Goal: Transaction & Acquisition: Purchase product/service

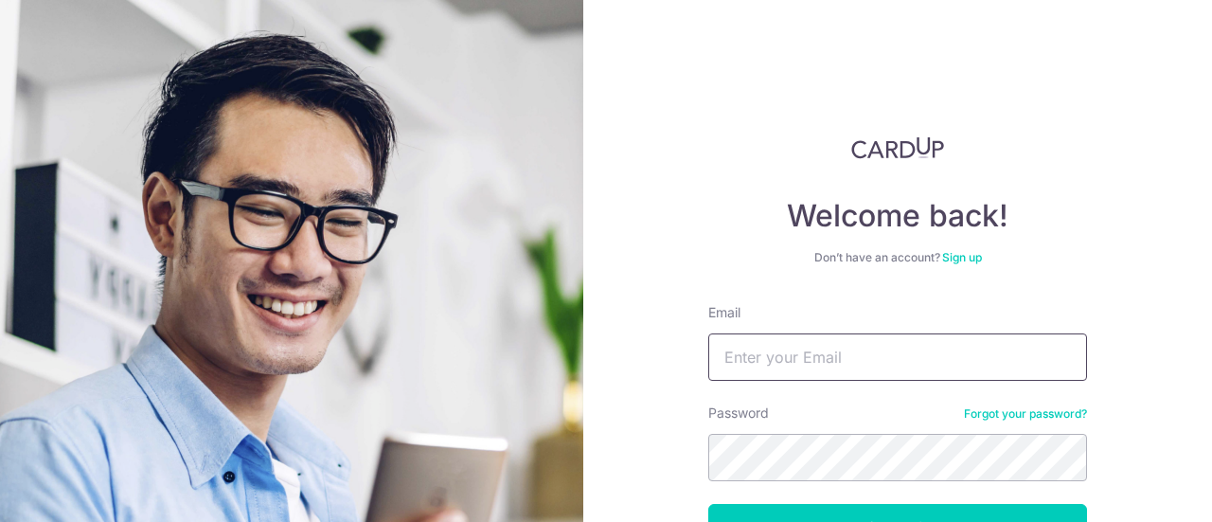
drag, startPoint x: 0, startPoint y: 0, endPoint x: 725, endPoint y: 334, distance: 798.8
click at [725, 334] on input "Email" at bounding box center [897, 356] width 379 height 47
type input "tracytoh28@hotmail.com"
click at [708, 504] on button "Log in" at bounding box center [897, 527] width 379 height 47
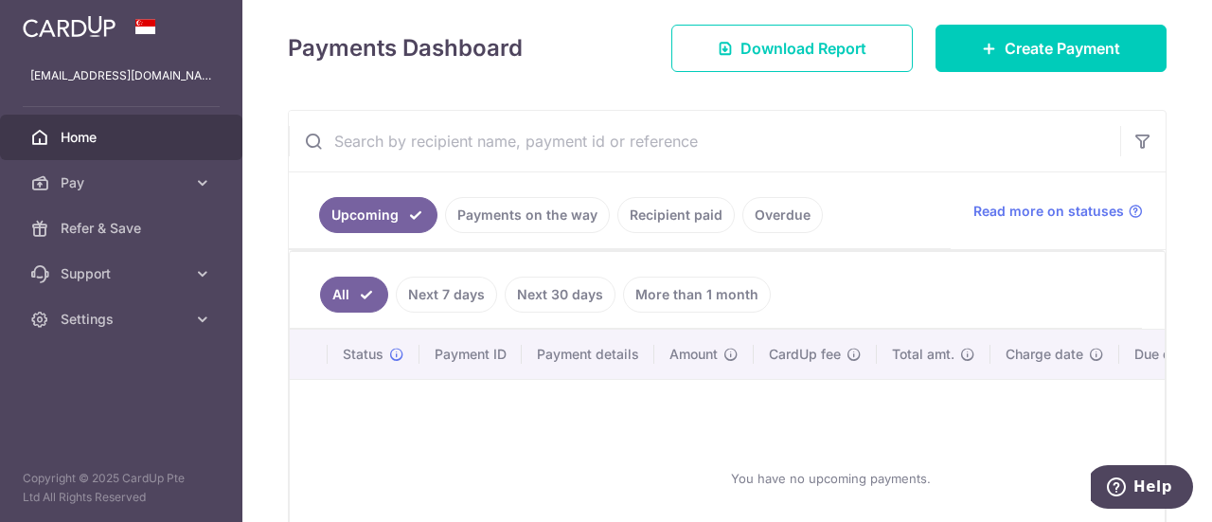
scroll to position [284, 0]
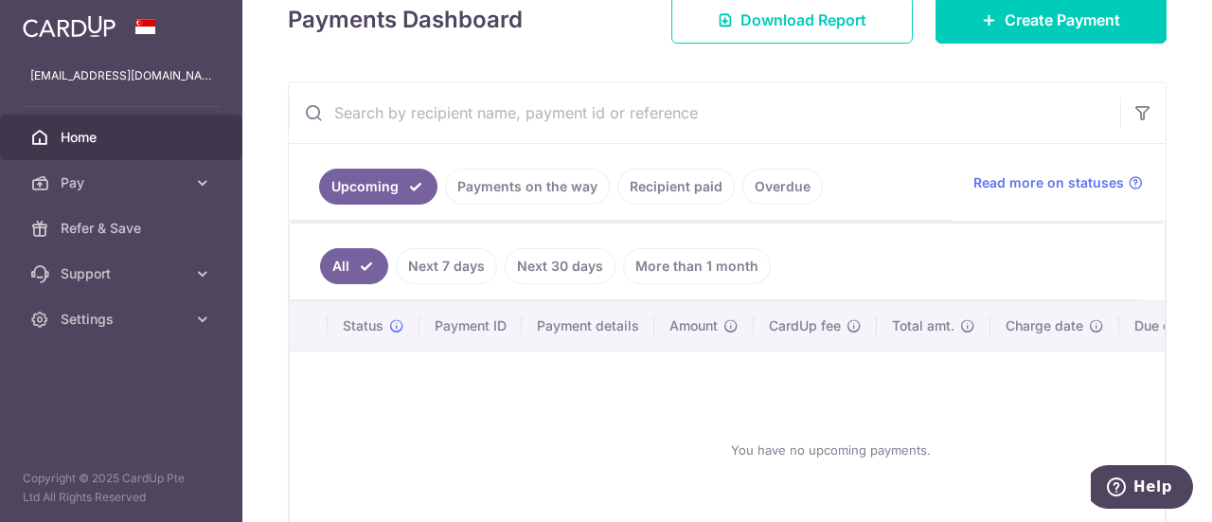
click at [490, 187] on link "Payments on the way" at bounding box center [527, 187] width 165 height 36
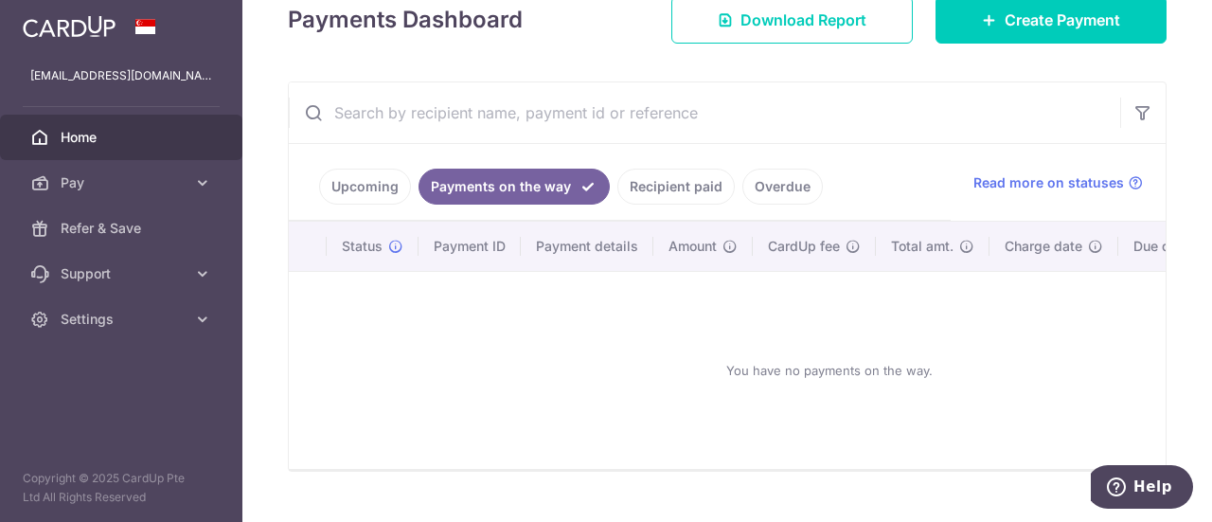
drag, startPoint x: 671, startPoint y: 194, endPoint x: 701, endPoint y: 227, distance: 44.9
click at [671, 194] on link "Recipient paid" at bounding box center [675, 187] width 117 height 36
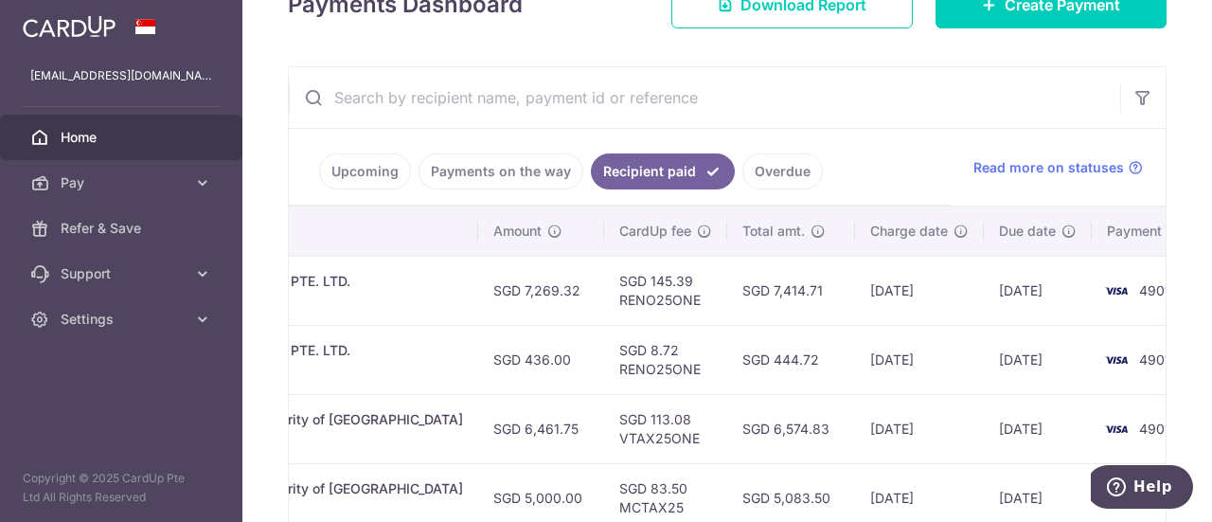
scroll to position [250, 0]
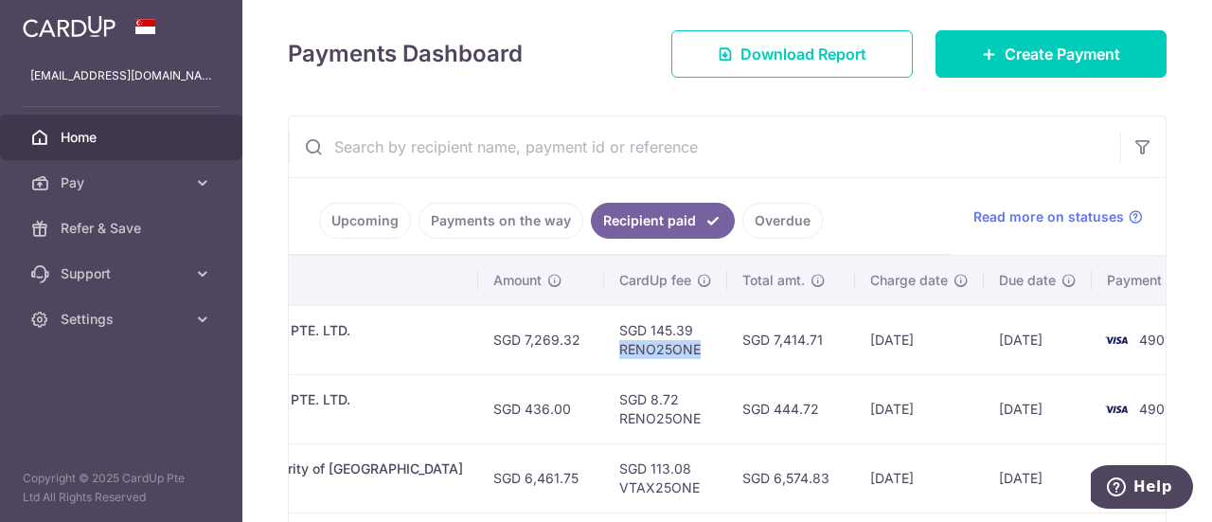
drag, startPoint x: 546, startPoint y: 347, endPoint x: 629, endPoint y: 349, distance: 83.4
click at [629, 349] on td "SGD 145.39 RENO25ONE" at bounding box center [665, 339] width 123 height 69
copy td "RENO25ONE"
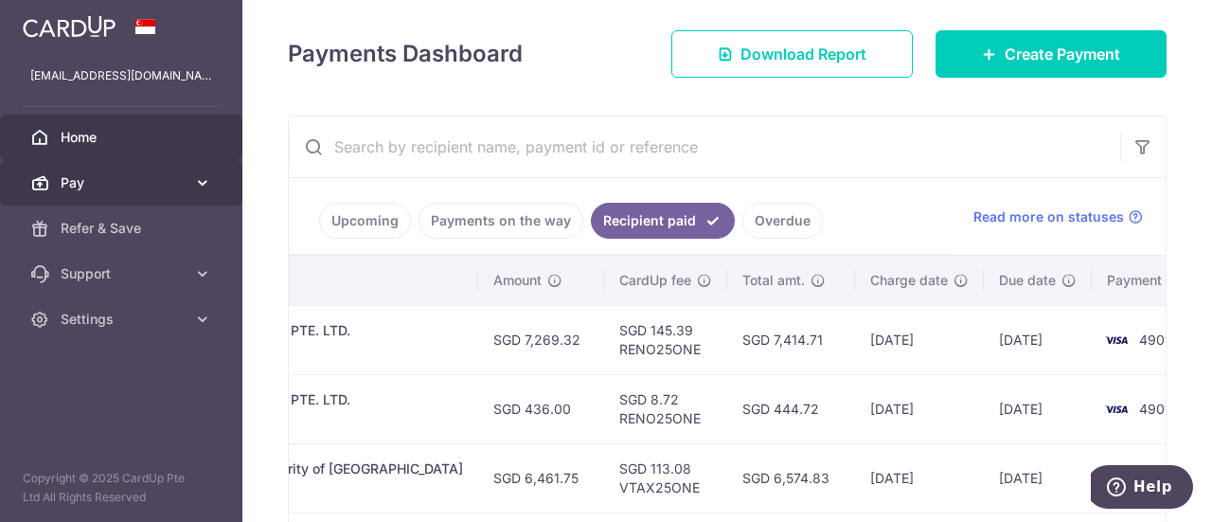
click at [199, 177] on icon at bounding box center [202, 182] width 19 height 19
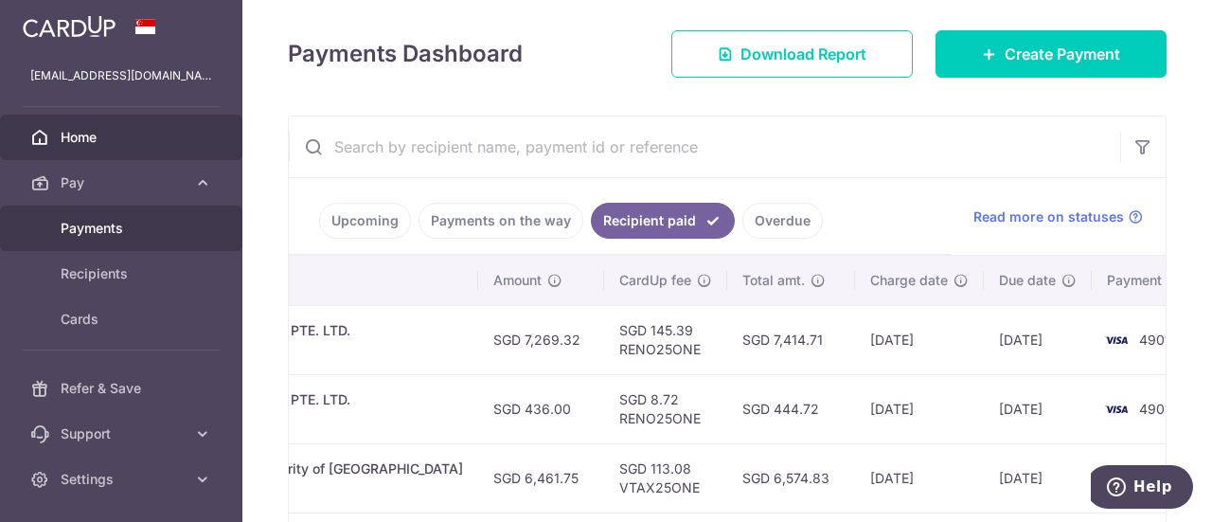
click at [116, 227] on span "Payments" at bounding box center [123, 228] width 125 height 19
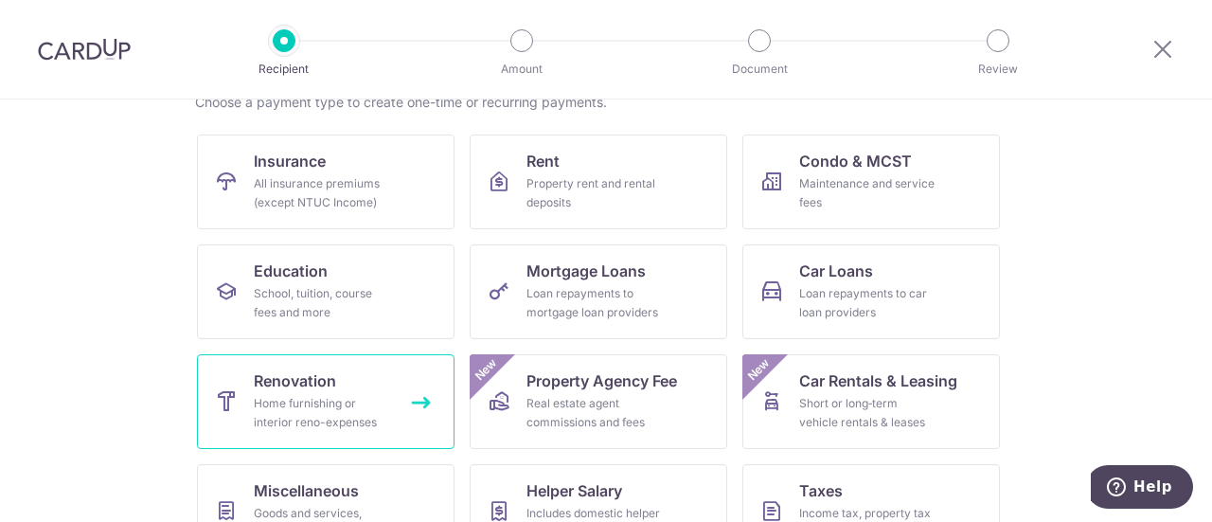
scroll to position [189, 0]
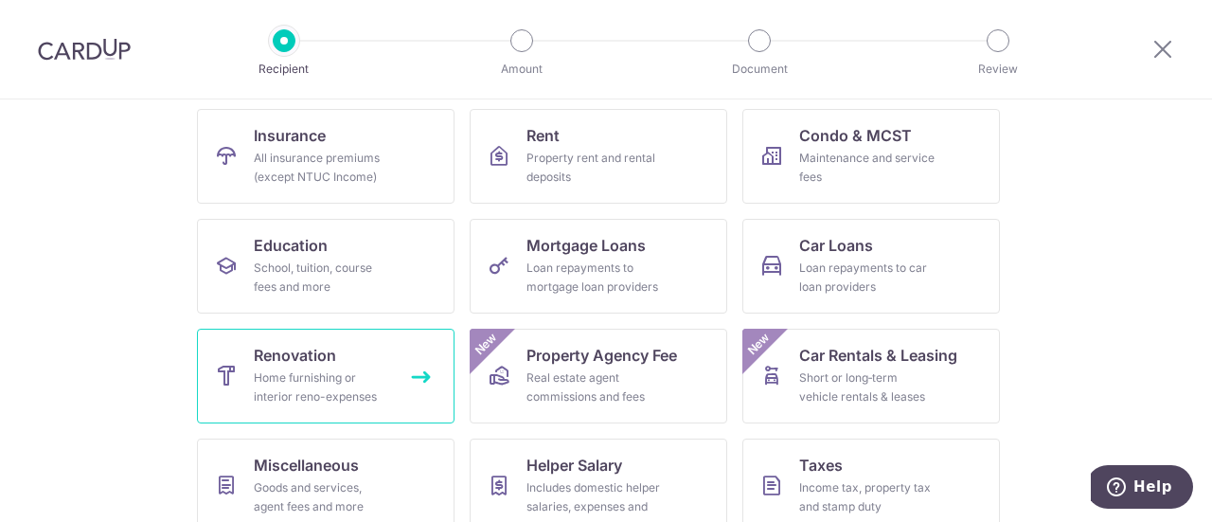
click at [302, 397] on div "Home furnishing or interior reno-expenses" at bounding box center [322, 387] width 136 height 38
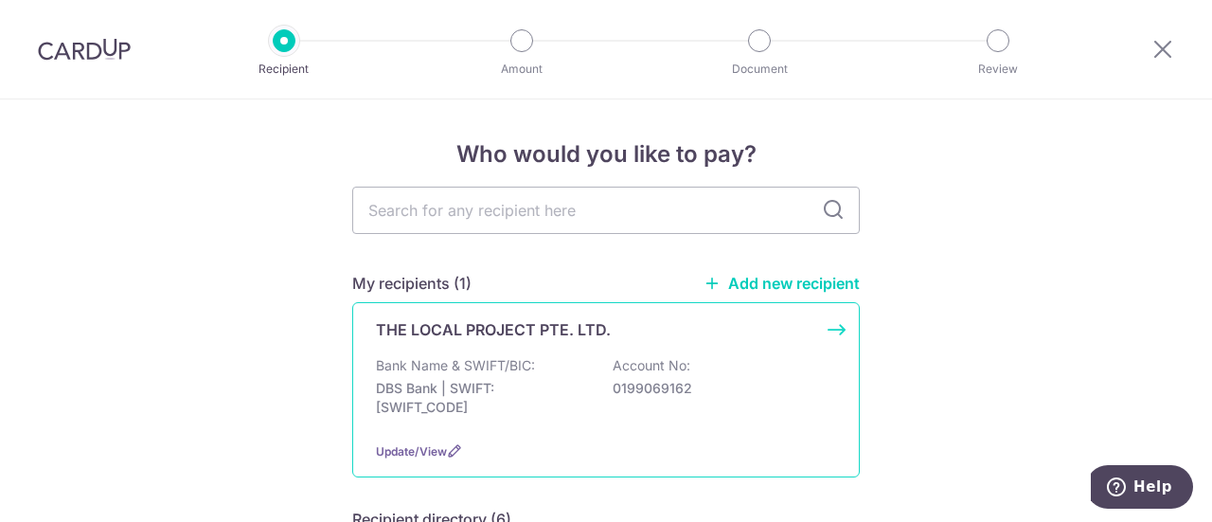
click at [526, 362] on p "Bank Name & SWIFT/BIC:" at bounding box center [455, 365] width 159 height 19
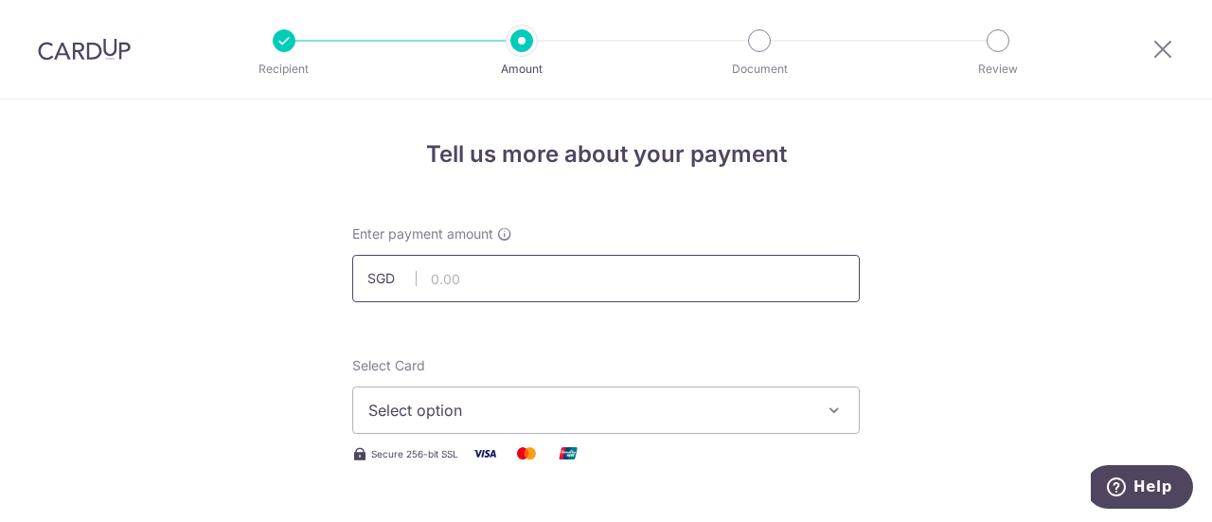
click at [471, 277] on input "text" at bounding box center [606, 278] width 508 height 47
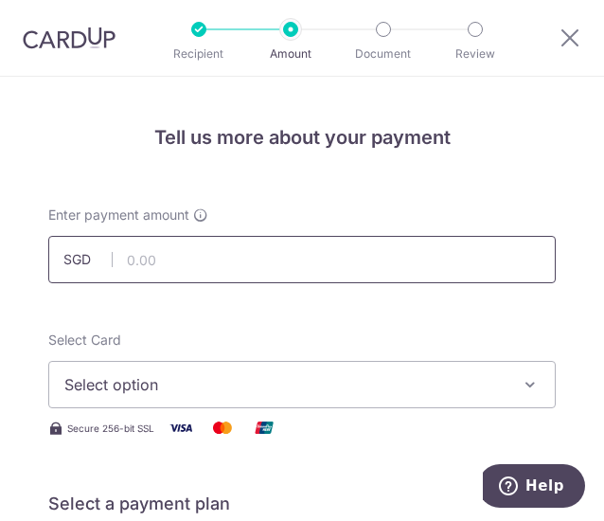
click at [196, 253] on input "text" at bounding box center [302, 259] width 508 height 47
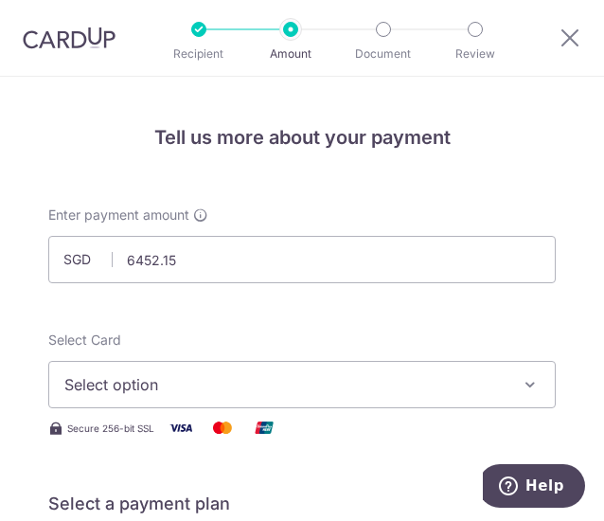
type input "6,452.15"
drag, startPoint x: 214, startPoint y: 309, endPoint x: 200, endPoint y: 376, distance: 68.7
click at [197, 385] on span "Select option" at bounding box center [288, 384] width 449 height 23
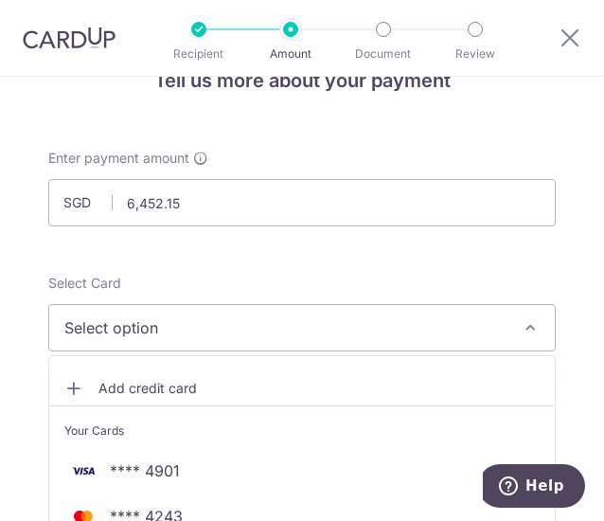
scroll to position [95, 0]
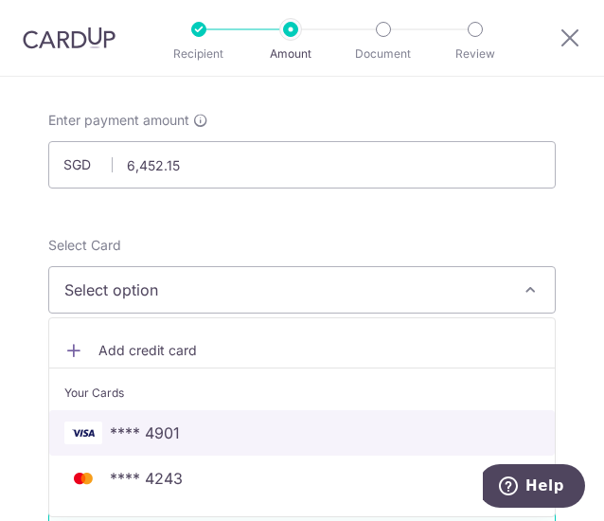
click at [164, 426] on span "**** 4901" at bounding box center [145, 432] width 70 height 23
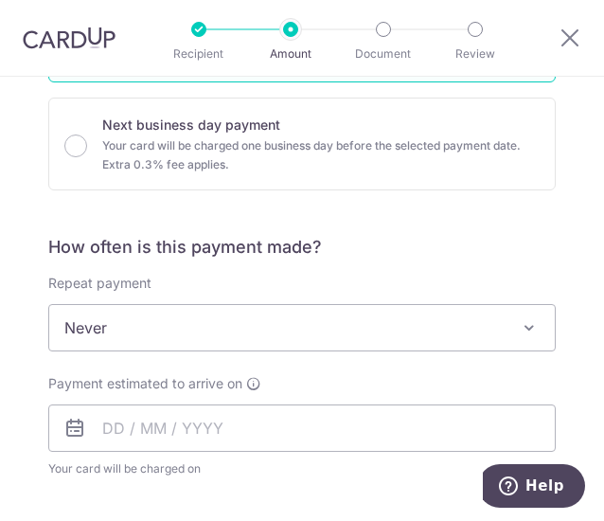
scroll to position [568, 0]
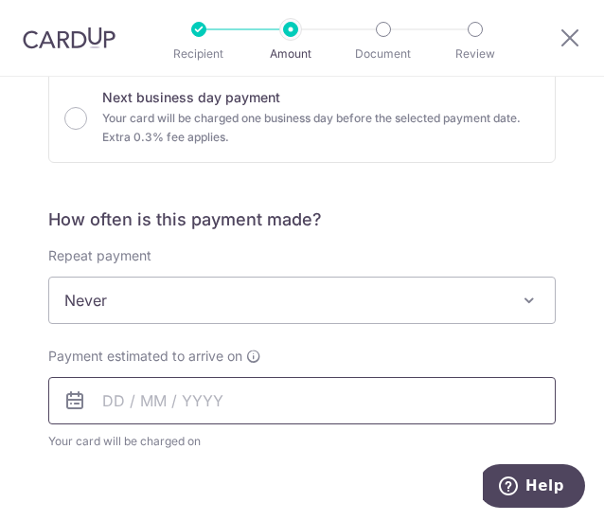
click at [109, 398] on input "text" at bounding box center [302, 400] width 508 height 47
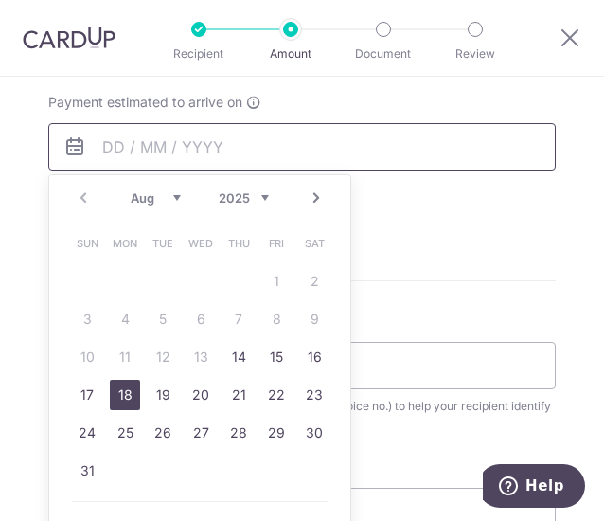
scroll to position [852, 0]
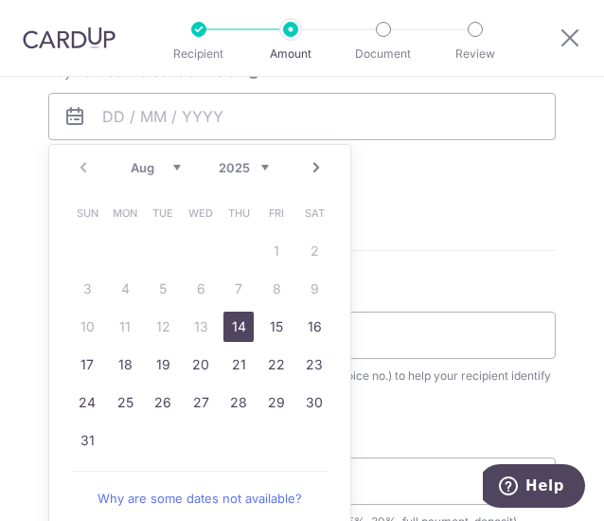
click at [245, 329] on link "14" at bounding box center [239, 327] width 30 height 30
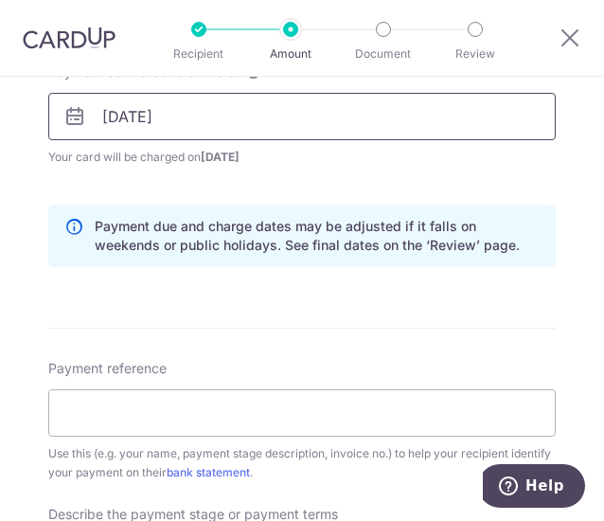
click at [182, 120] on input "14/08/2025" at bounding box center [302, 116] width 508 height 47
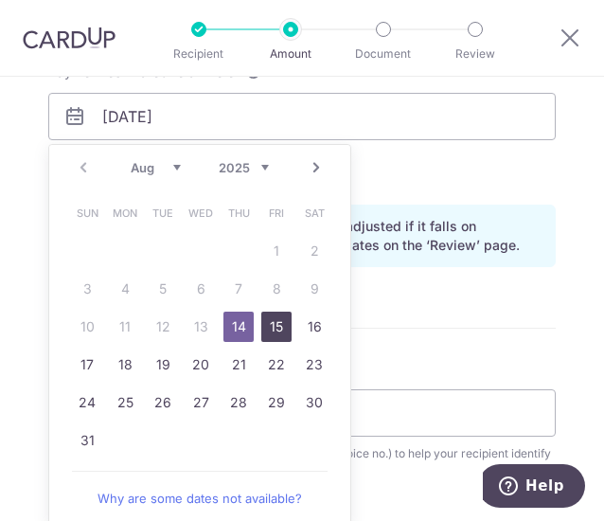
click at [273, 323] on link "15" at bounding box center [276, 327] width 30 height 30
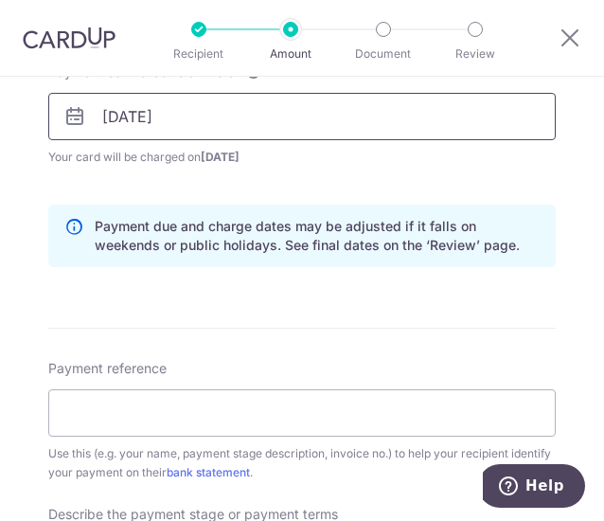
click at [153, 116] on input "15/08/2025" at bounding box center [302, 116] width 508 height 47
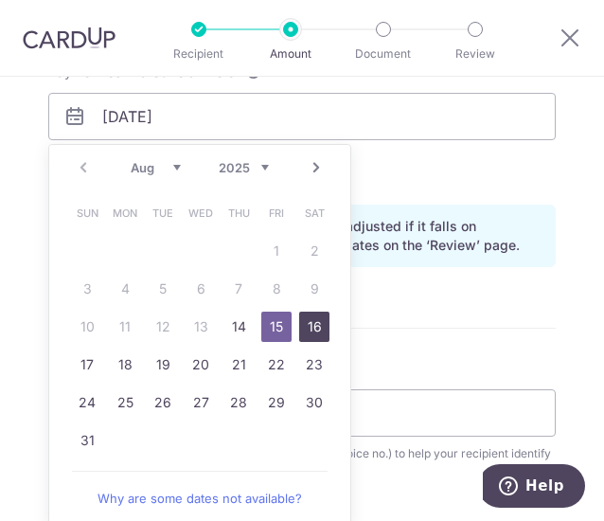
click at [299, 321] on link "16" at bounding box center [314, 327] width 30 height 30
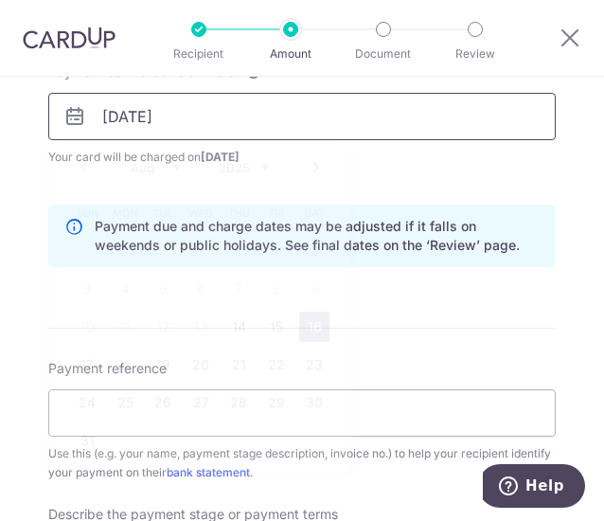
click at [165, 112] on input "16/08/2025" at bounding box center [302, 116] width 508 height 47
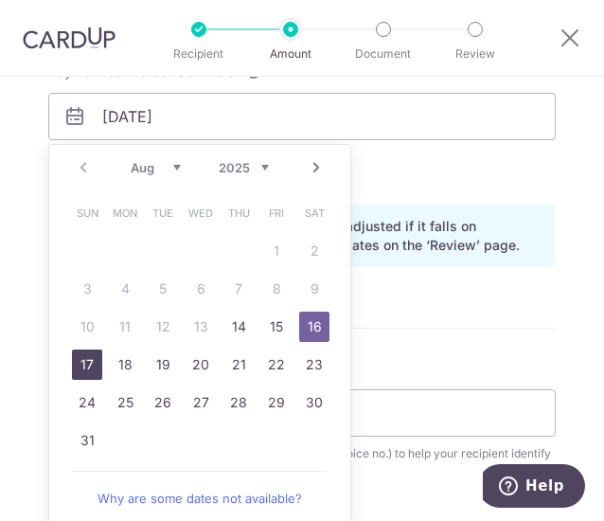
click at [74, 361] on link "17" at bounding box center [87, 364] width 30 height 30
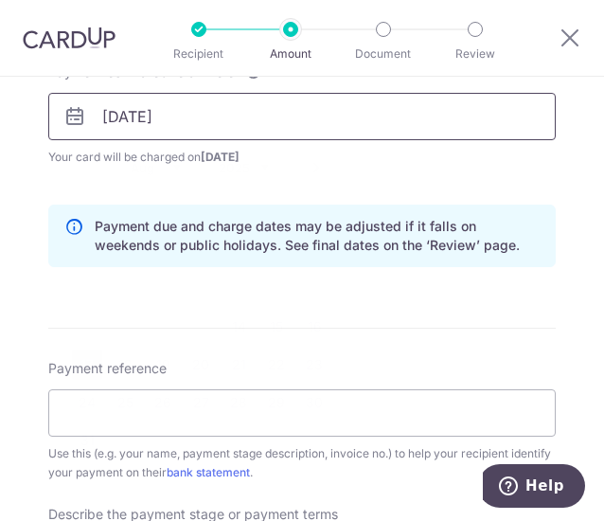
drag, startPoint x: 116, startPoint y: 118, endPoint x: 104, endPoint y: 138, distance: 23.4
click at [116, 117] on input "17/08/2025" at bounding box center [302, 116] width 508 height 47
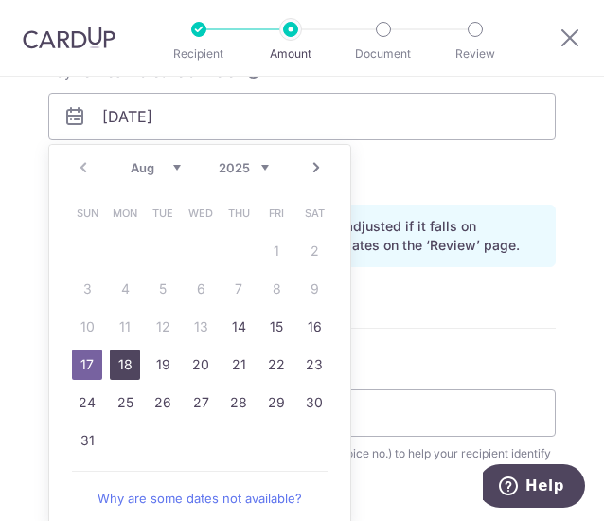
click at [110, 356] on link "18" at bounding box center [125, 364] width 30 height 30
type input "18/08/2025"
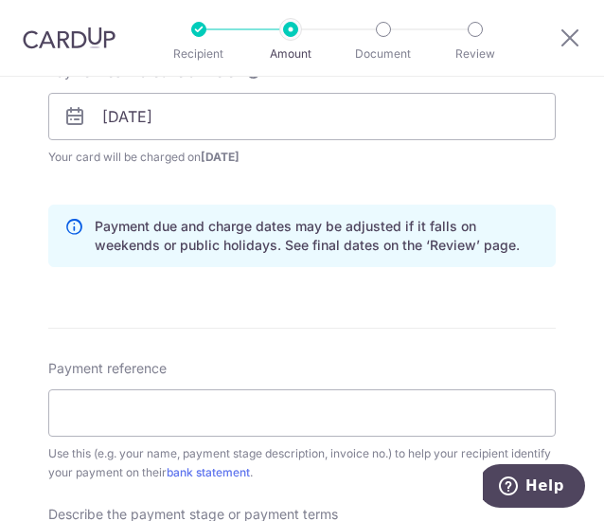
click at [123, 181] on div "Payment estimated to arrive on 18/08/2025 Prev Next Aug Sep Oct Nov Dec 2025 20…" at bounding box center [302, 126] width 530 height 127
click at [181, 188] on div "How often is this payment made? Repeat payment Never Every week Every month Eve…" at bounding box center [302, 103] width 508 height 358
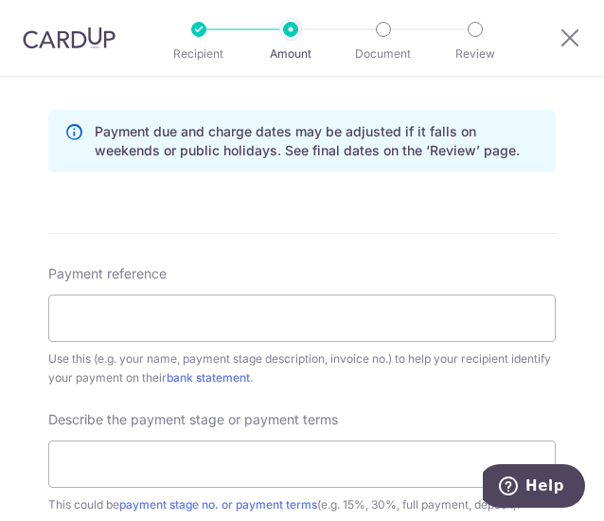
scroll to position [1042, 0]
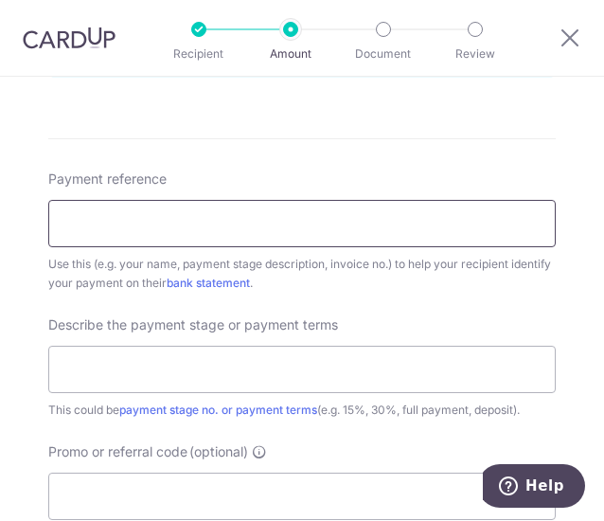
click at [164, 225] on input "Payment reference" at bounding box center [302, 223] width 508 height 47
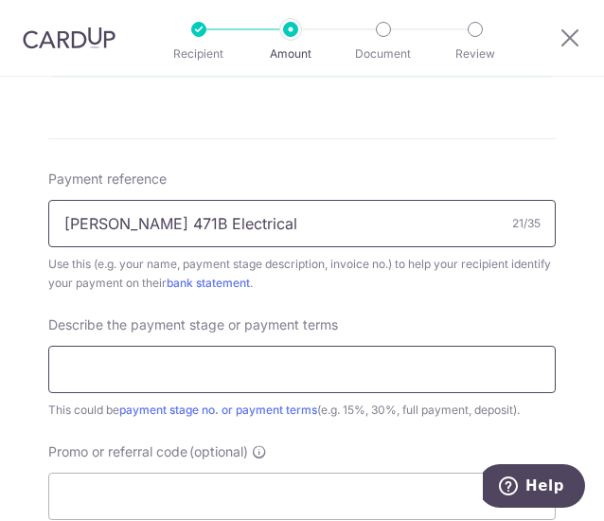
type input "Tracy 471B Electrical"
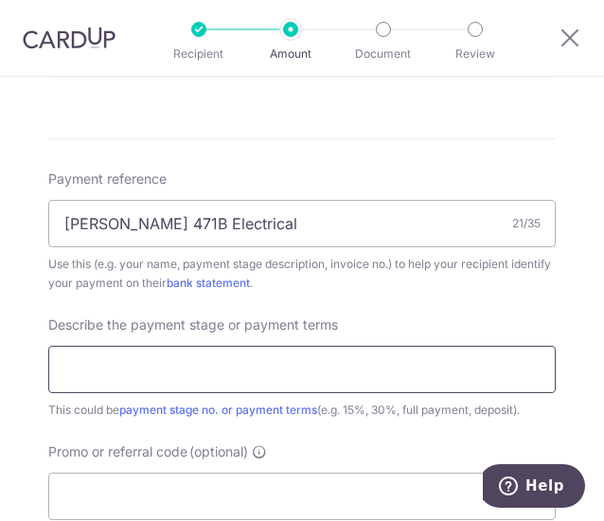
click at [295, 359] on input "text" at bounding box center [302, 369] width 508 height 47
type input "Electrical Works Payment"
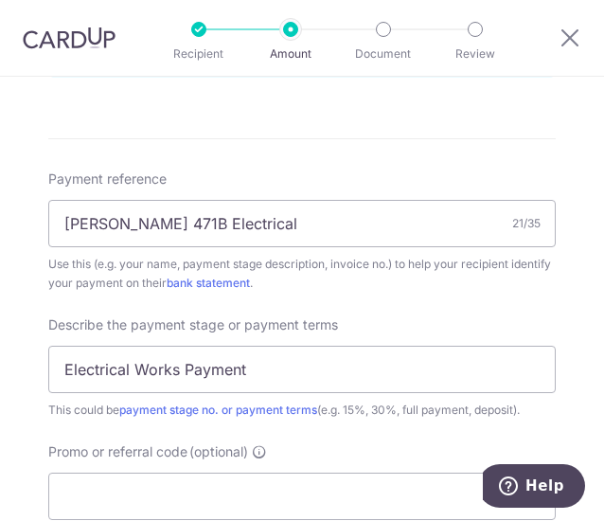
click at [349, 312] on div "Payment reference Tracy 471B Electrical 21/35 Use this (e.g. your name, payment…" at bounding box center [302, 345] width 508 height 350
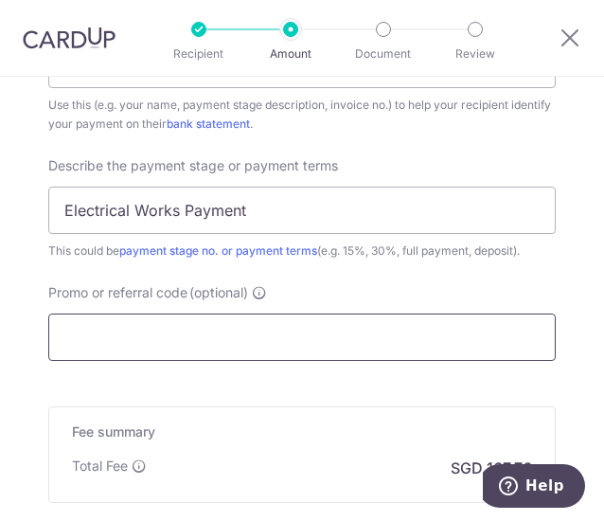
scroll to position [1231, 0]
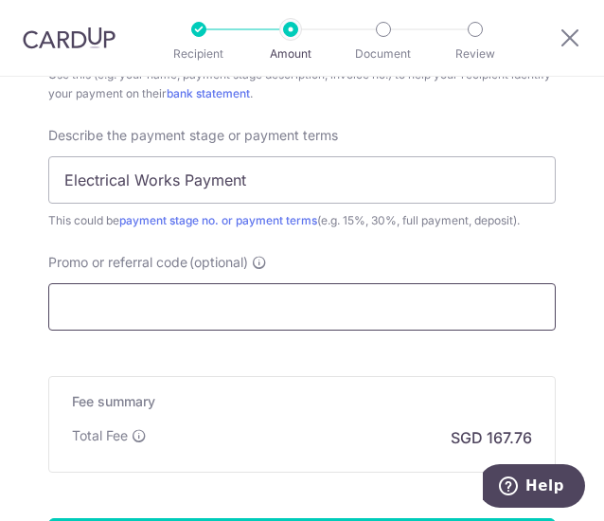
click at [323, 315] on input "Promo or referral code (optional)" at bounding box center [302, 306] width 508 height 47
paste input "Submitted via Cardup on 5 Aug 2025. Amt to be charged on 6 Aug 2025 and reach T…"
type input "Submitted via Cardup on 5 Aug 2025. Amt to be charged on 6 Aug 2025 and reach T…"
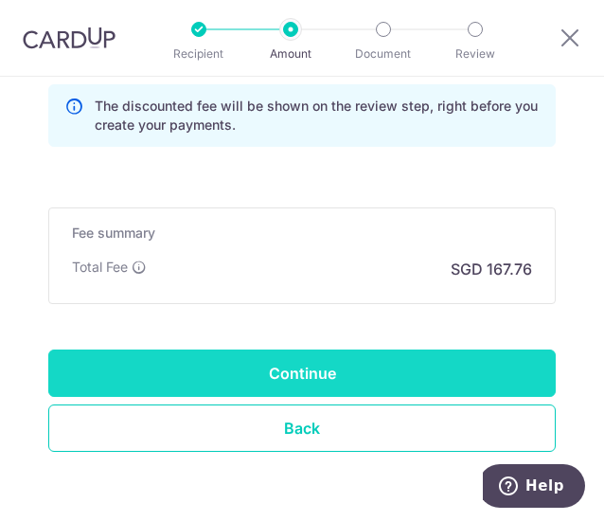
scroll to position [1515, 0]
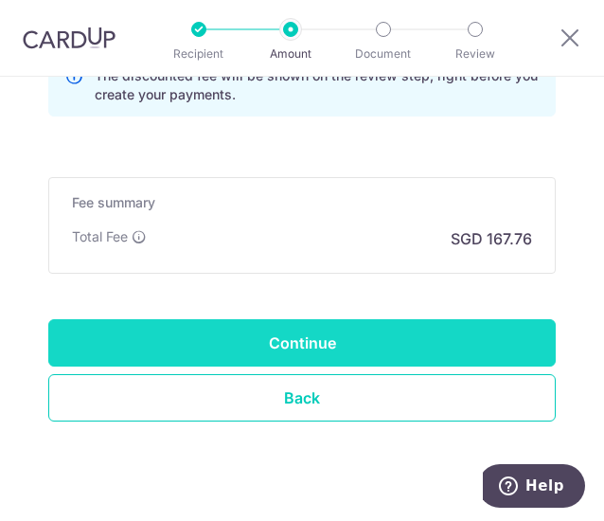
type input "RENO25ONE"
click at [262, 335] on input "Continue" at bounding box center [302, 342] width 508 height 47
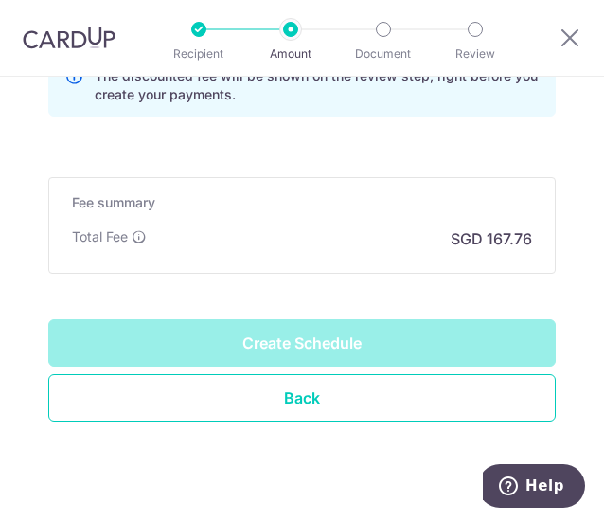
type input "Create Schedule"
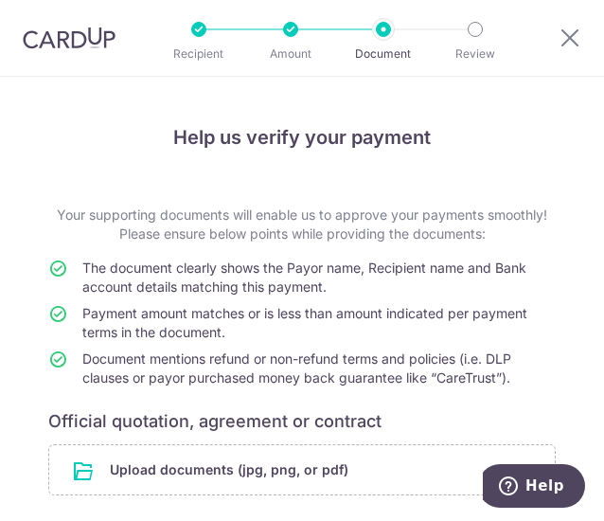
click at [83, 148] on h4 "Help us verify your payment" at bounding box center [302, 137] width 508 height 30
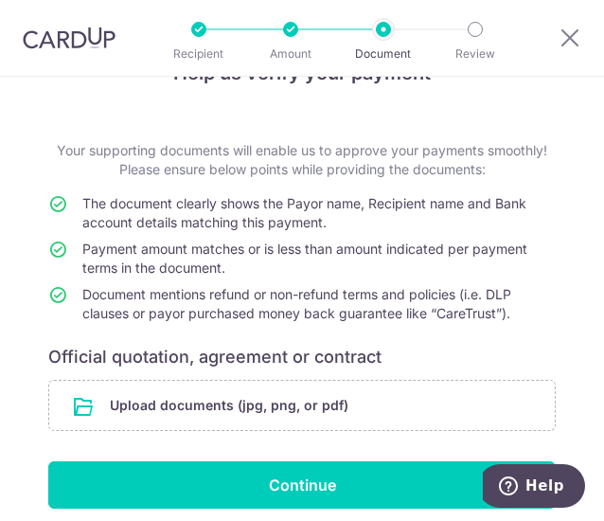
scroll to position [95, 0]
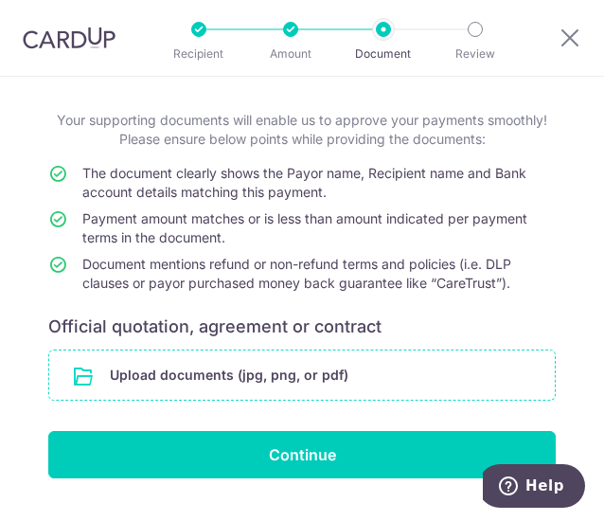
click at [121, 365] on input "file" at bounding box center [302, 374] width 506 height 49
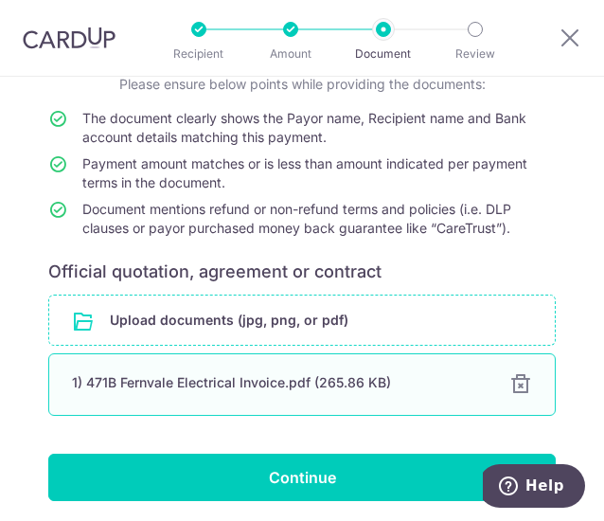
scroll to position [189, 0]
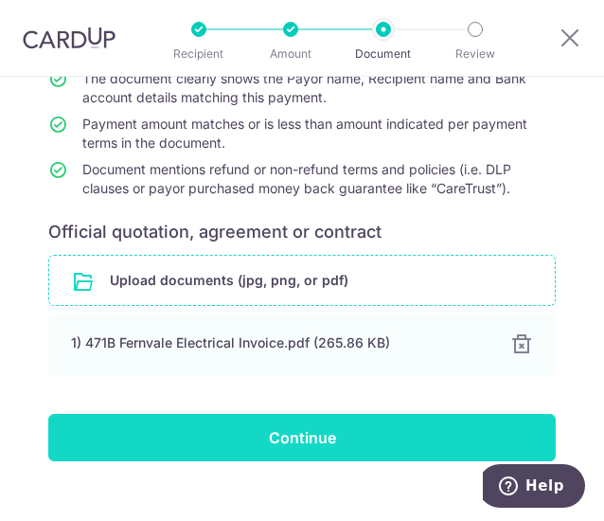
click at [190, 434] on input "Continue" at bounding box center [302, 437] width 508 height 47
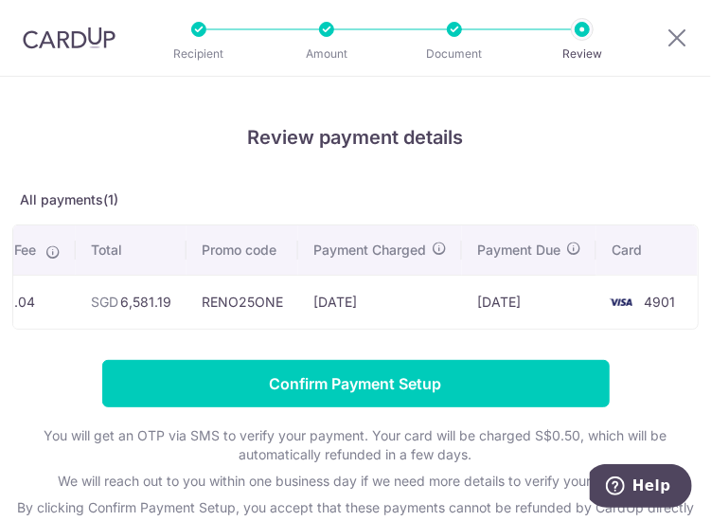
scroll to position [0, 424]
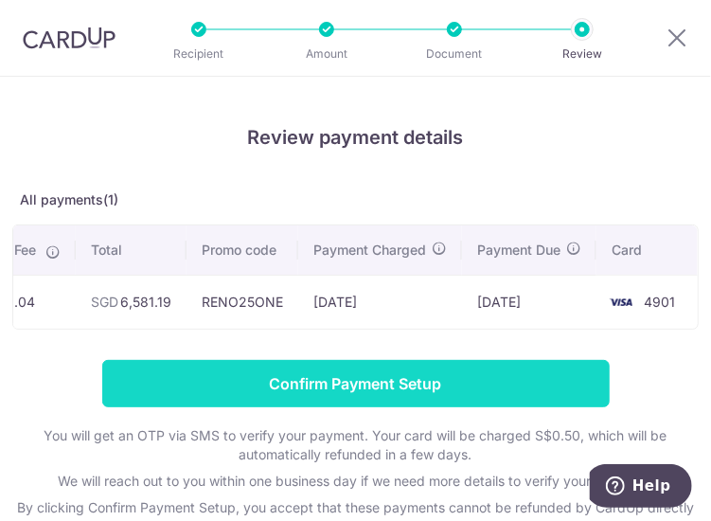
click at [352, 382] on input "Confirm Payment Setup" at bounding box center [356, 383] width 508 height 47
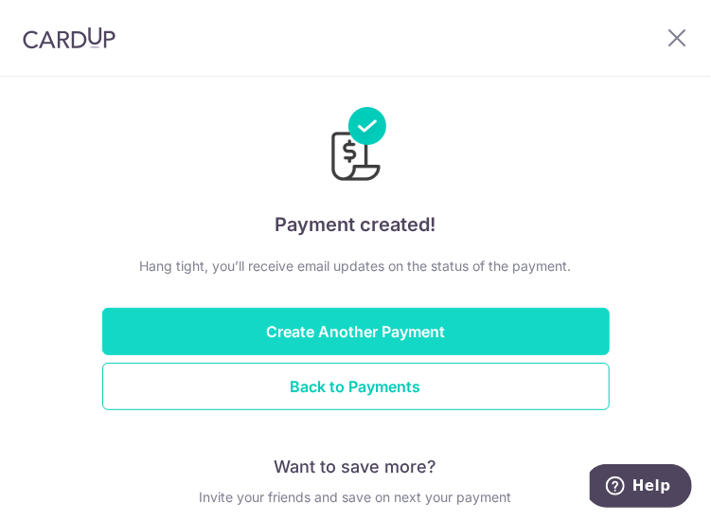
click at [350, 328] on button "Create Another Payment" at bounding box center [356, 331] width 508 height 47
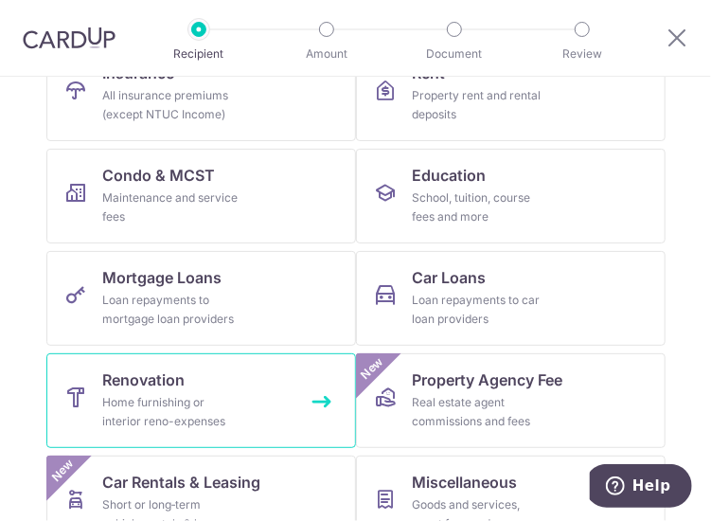
scroll to position [284, 0]
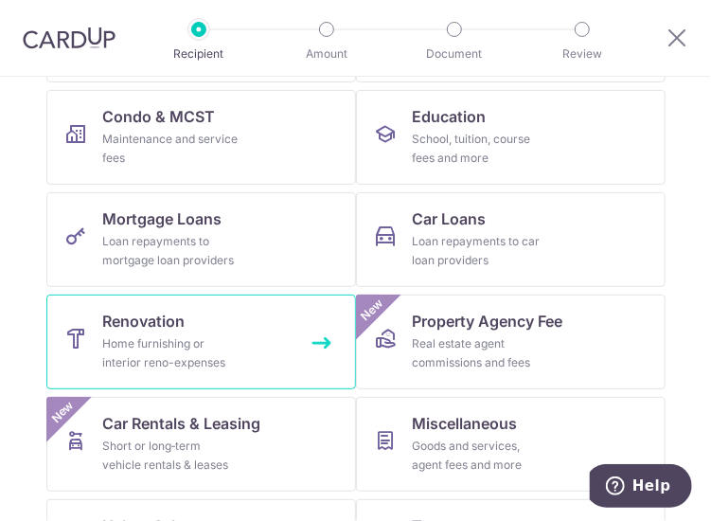
click at [178, 306] on link "Renovation Home furnishing or interior reno-expenses" at bounding box center [201, 342] width 310 height 95
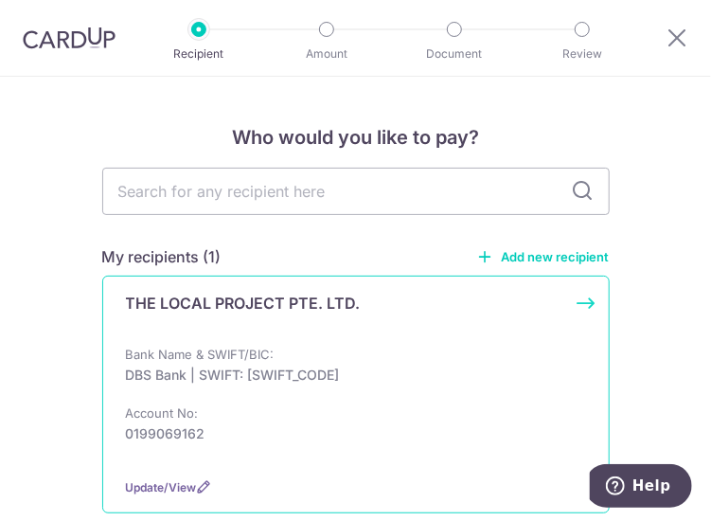
click at [381, 329] on div "THE LOCAL PROJECT PTE. LTD." at bounding box center [345, 311] width 438 height 38
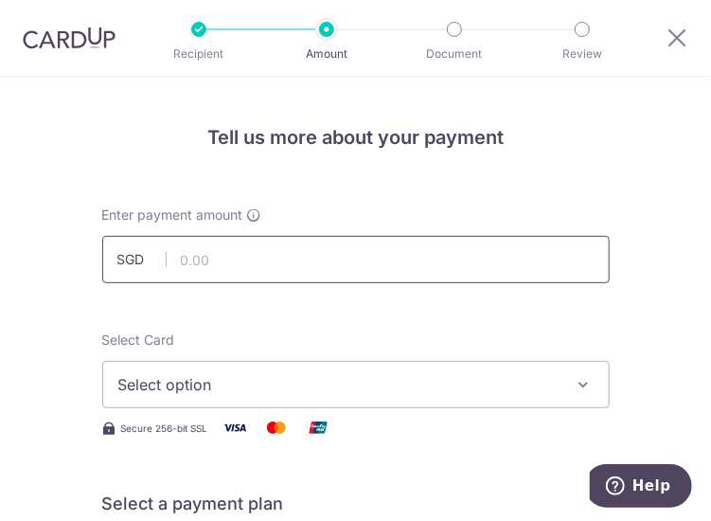
click at [254, 259] on input "text" at bounding box center [356, 259] width 508 height 47
type input "6,594.50"
drag, startPoint x: 61, startPoint y: 295, endPoint x: 69, endPoint y: 310, distance: 16.6
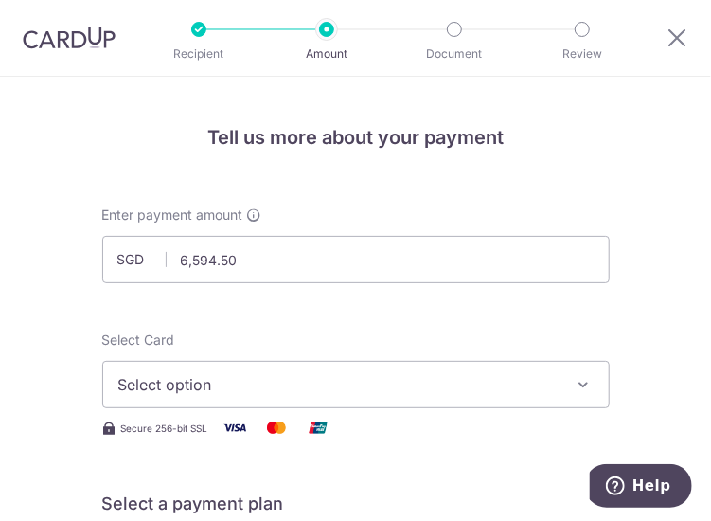
click at [127, 378] on span "Select option" at bounding box center [342, 384] width 449 height 23
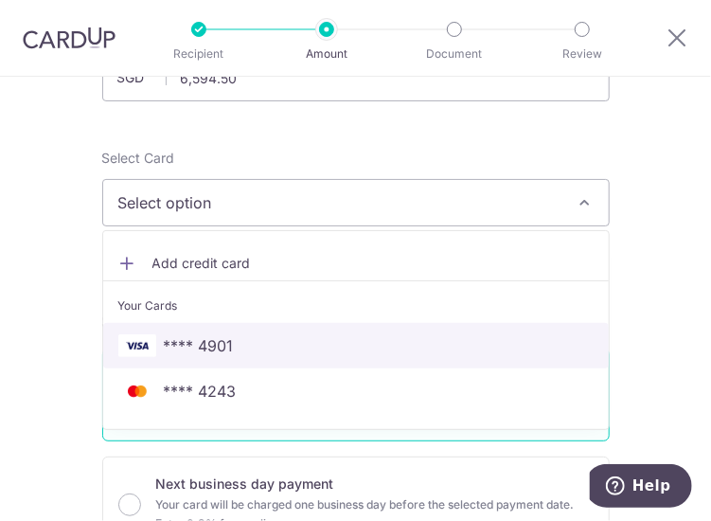
scroll to position [189, 0]
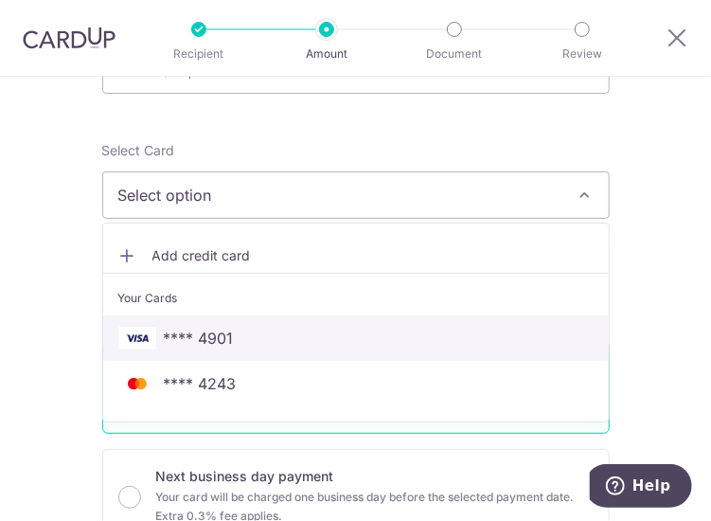
click at [170, 321] on link "**** 4901" at bounding box center [356, 337] width 506 height 45
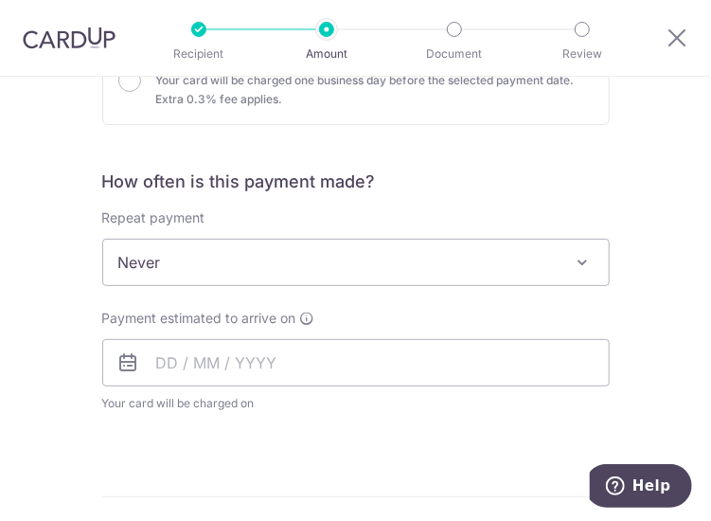
scroll to position [663, 0]
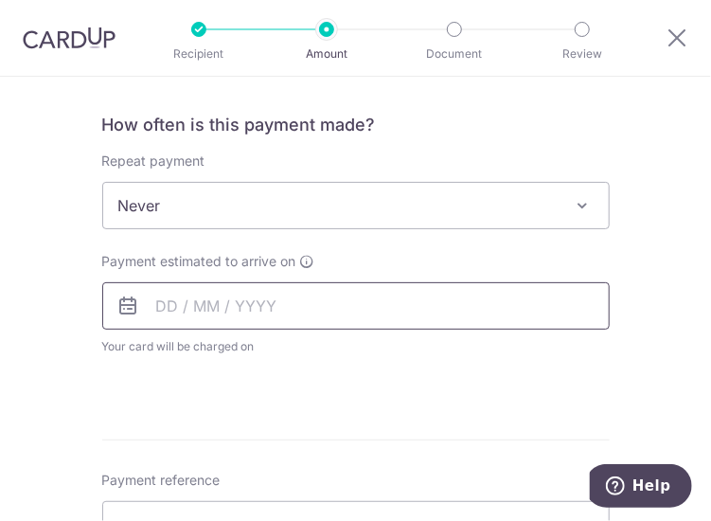
click at [193, 303] on input "text" at bounding box center [356, 305] width 508 height 47
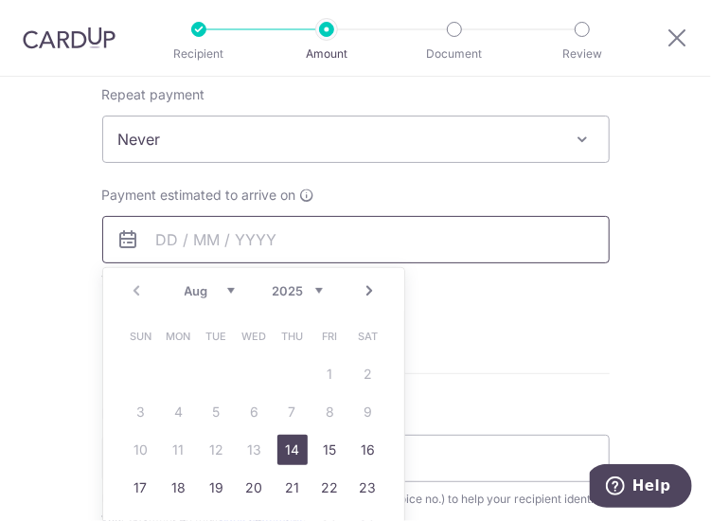
scroll to position [758, 0]
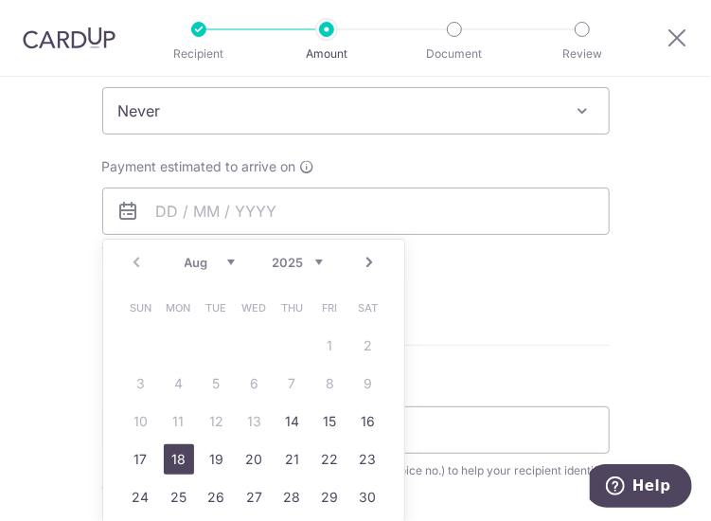
click at [165, 461] on link "18" at bounding box center [179, 459] width 30 height 30
type input "18/08/2025"
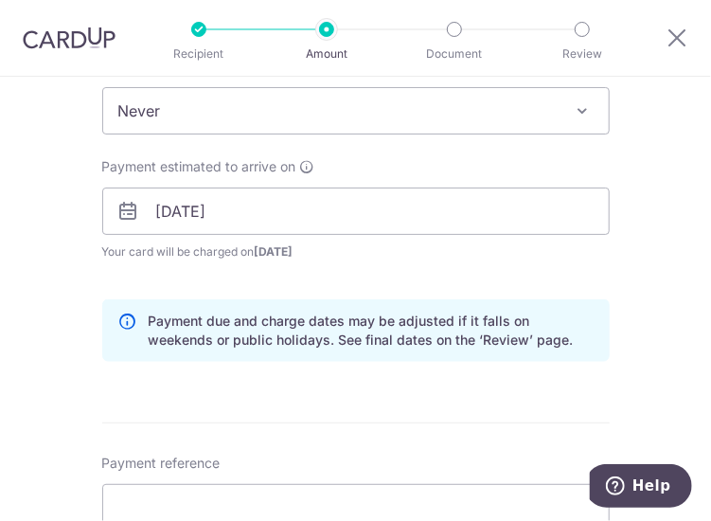
click at [59, 303] on div "Tell us more about your payment Enter payment amount SGD 6,594.50 6594.50 Selec…" at bounding box center [355, 273] width 711 height 1909
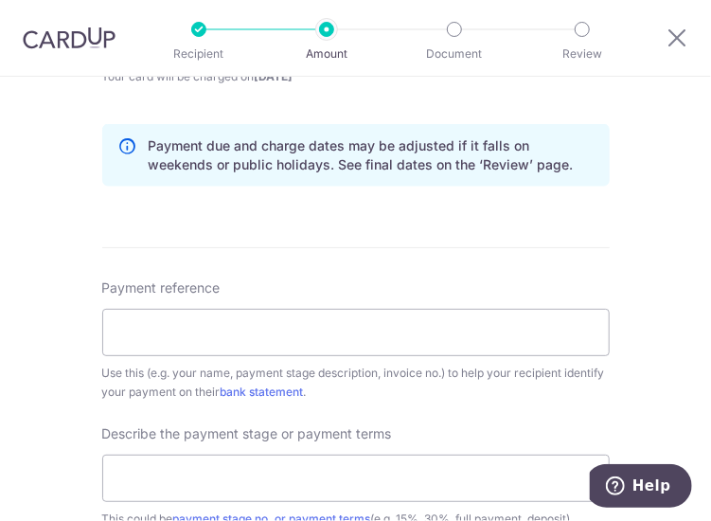
scroll to position [947, 0]
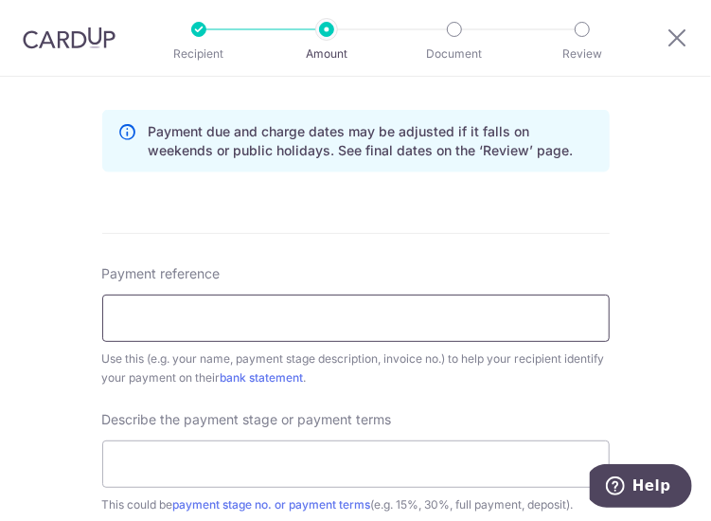
click at [140, 306] on input "Payment reference" at bounding box center [356, 318] width 508 height 47
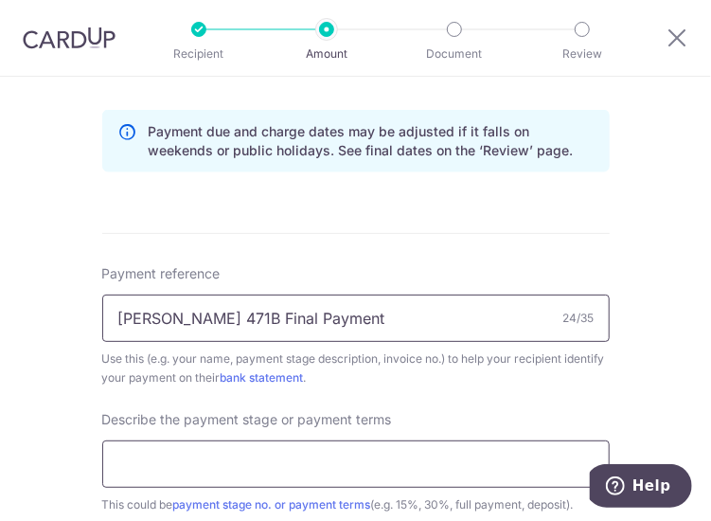
type input "Tracy 471B Final Payment"
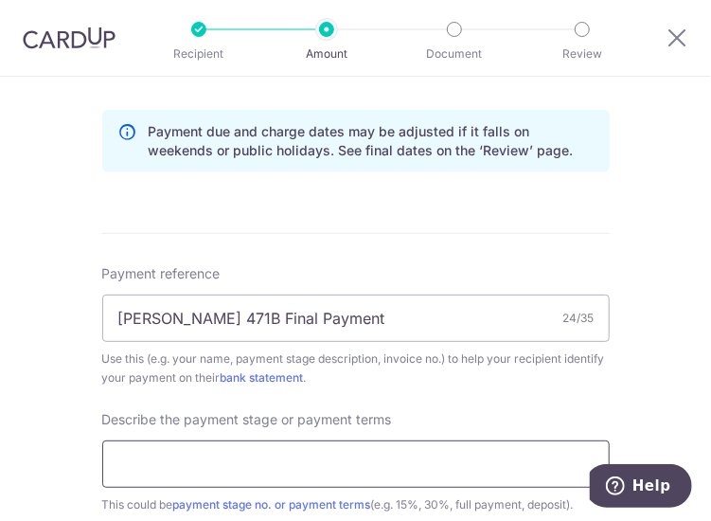
click at [110, 467] on input "text" at bounding box center [356, 463] width 508 height 47
type input "5% Balance Payment"
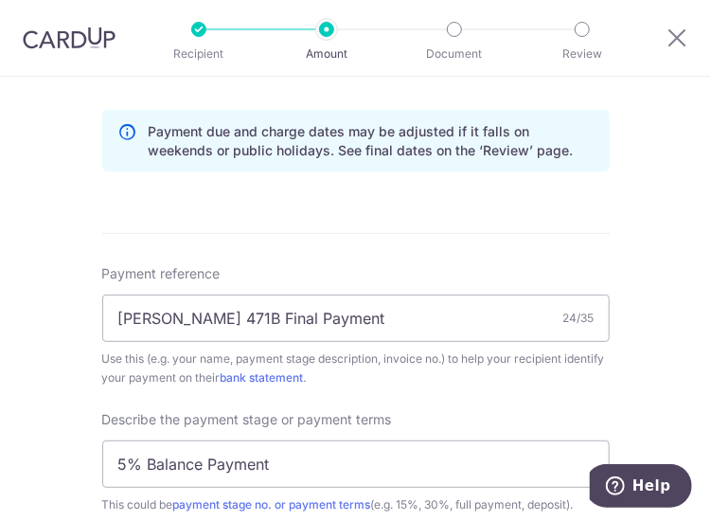
click at [66, 426] on div "Tell us more about your payment Enter payment amount SGD 6,594.50 6594.50 Selec…" at bounding box center [355, 84] width 711 height 1909
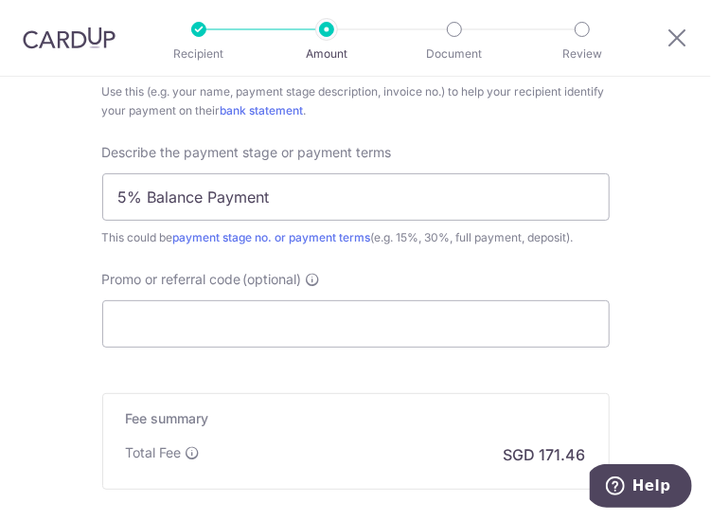
scroll to position [1231, 0]
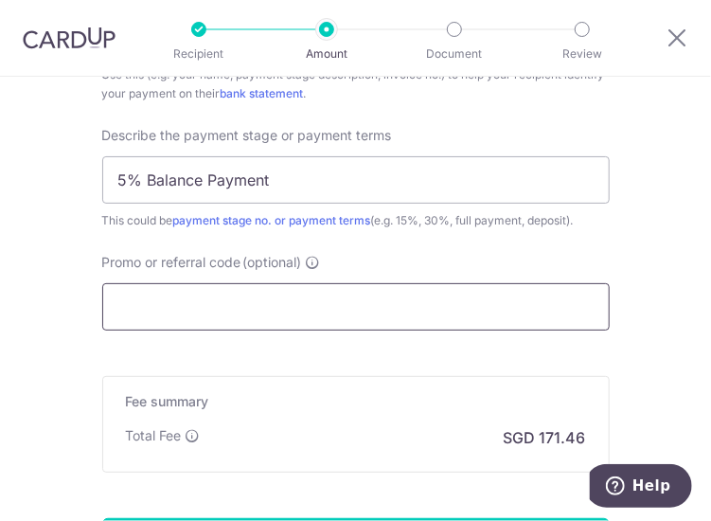
click at [147, 304] on input "Promo or referral code (optional)" at bounding box center [356, 306] width 508 height 47
paste input "Used Code - RENO25ONE for rate of 2%"
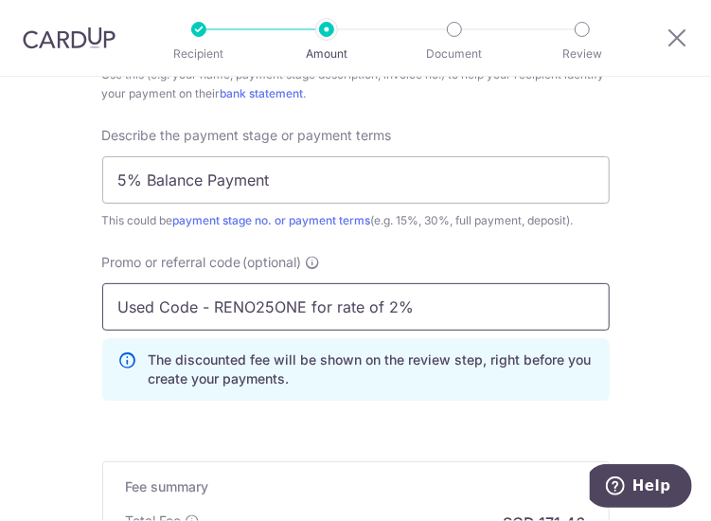
drag, startPoint x: 402, startPoint y: 296, endPoint x: 280, endPoint y: 313, distance: 122.3
click at [301, 312] on input "Used Code - RENO25ONE for rate of 2%" at bounding box center [356, 306] width 508 height 47
drag, startPoint x: 210, startPoint y: 300, endPoint x: -114, endPoint y: 331, distance: 325.3
click at [0, 331] on html "Recipient Amount Document Review Tell us more about your payment Enter payment …" at bounding box center [355, 260] width 711 height 521
type input "RENO25ONE"
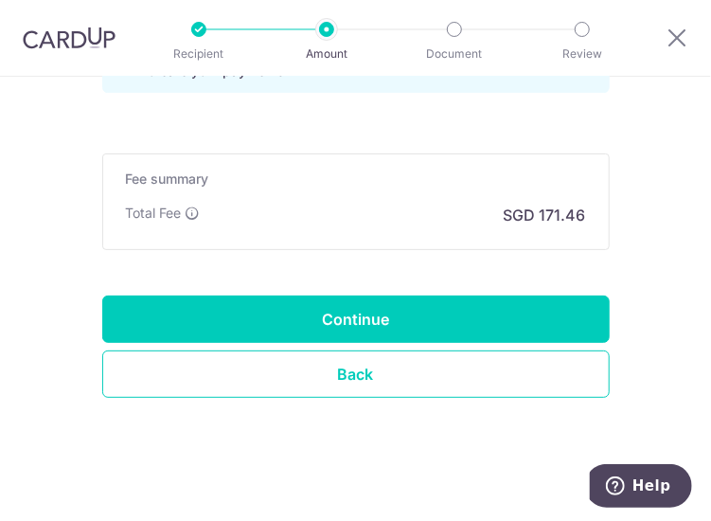
scroll to position [1545, 0]
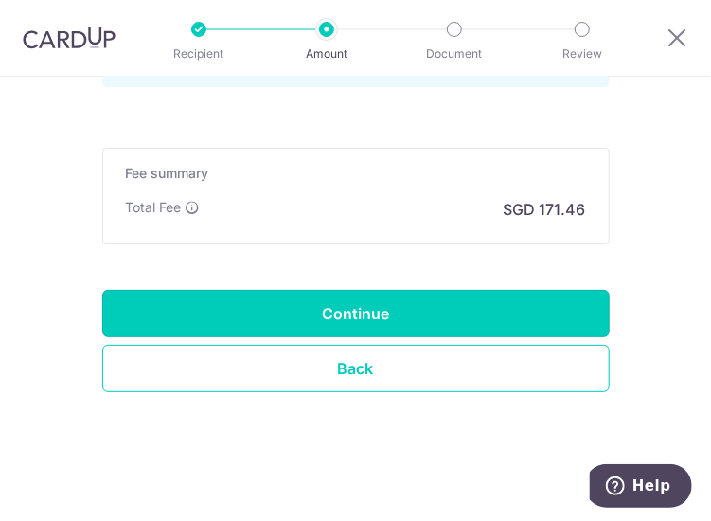
drag, startPoint x: 271, startPoint y: 316, endPoint x: 402, endPoint y: 1, distance: 341.4
click at [271, 315] on input "Continue" at bounding box center [356, 313] width 508 height 47
type input "Create Schedule"
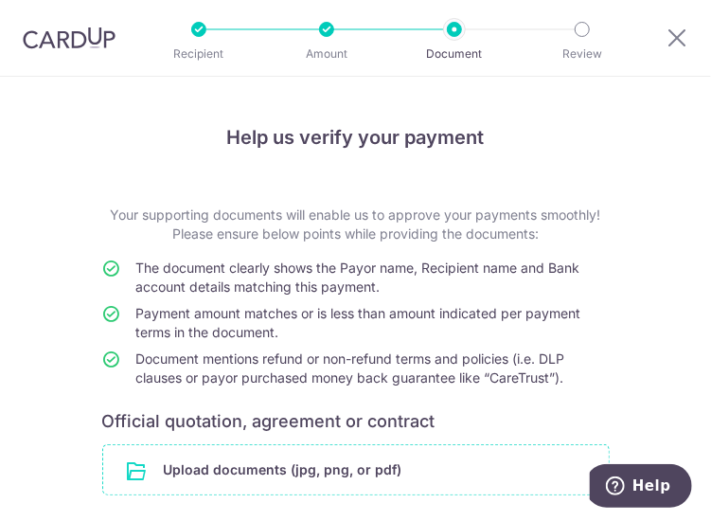
click at [350, 455] on input "file" at bounding box center [356, 469] width 506 height 49
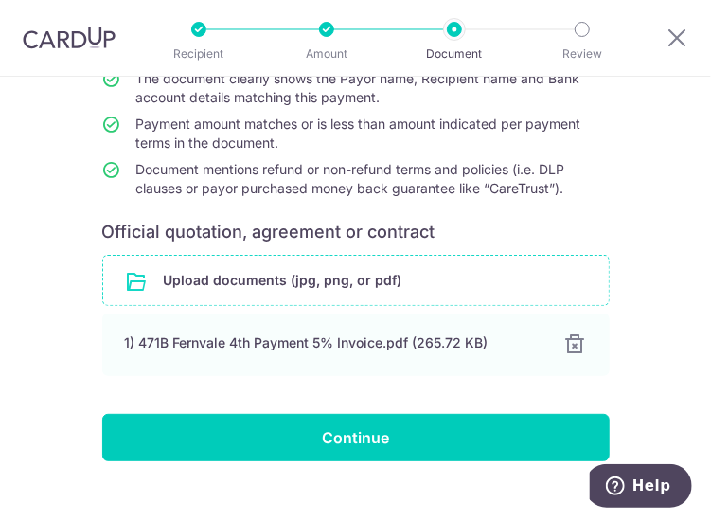
scroll to position [217, 0]
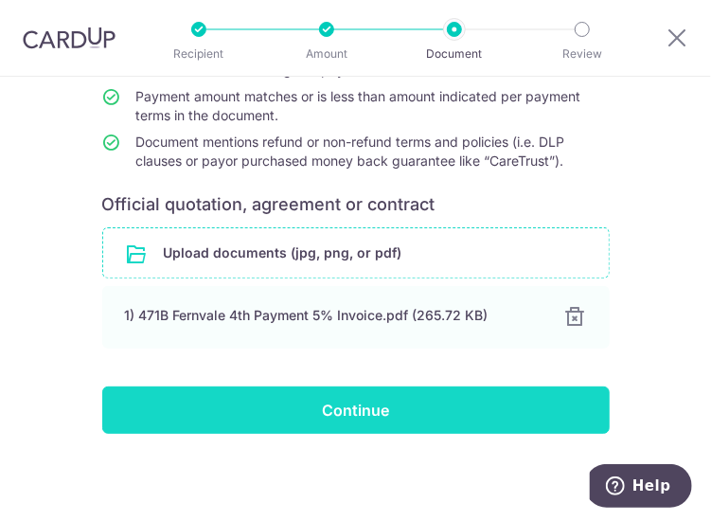
click at [395, 399] on input "Continue" at bounding box center [356, 409] width 508 height 47
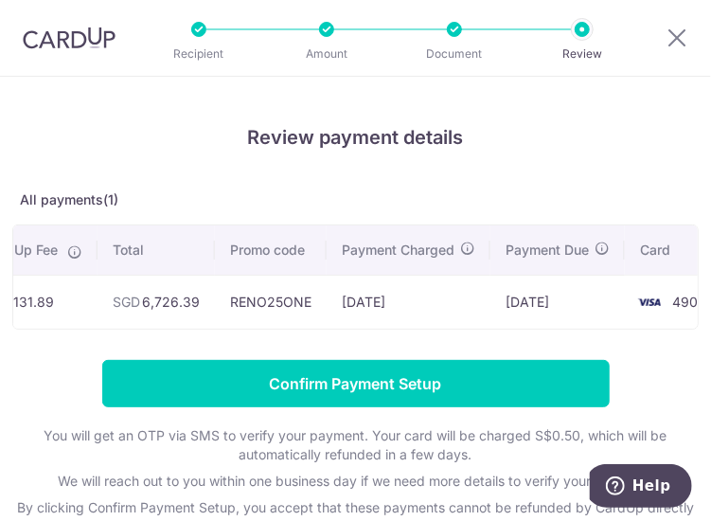
scroll to position [0, 433]
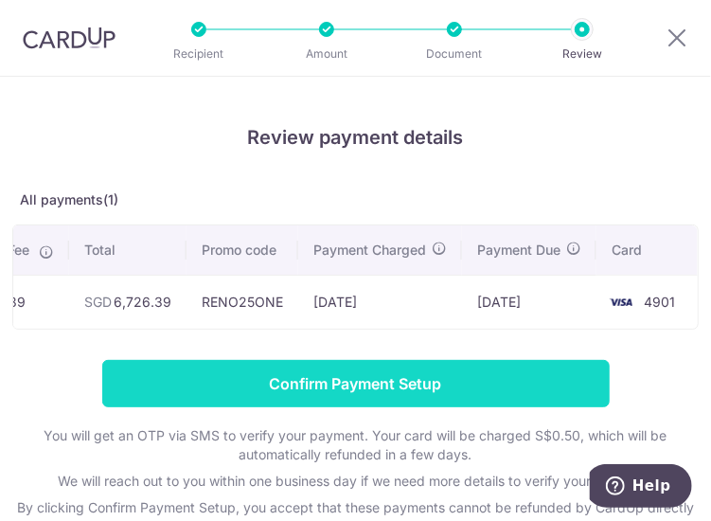
click at [391, 395] on input "Confirm Payment Setup" at bounding box center [356, 383] width 508 height 47
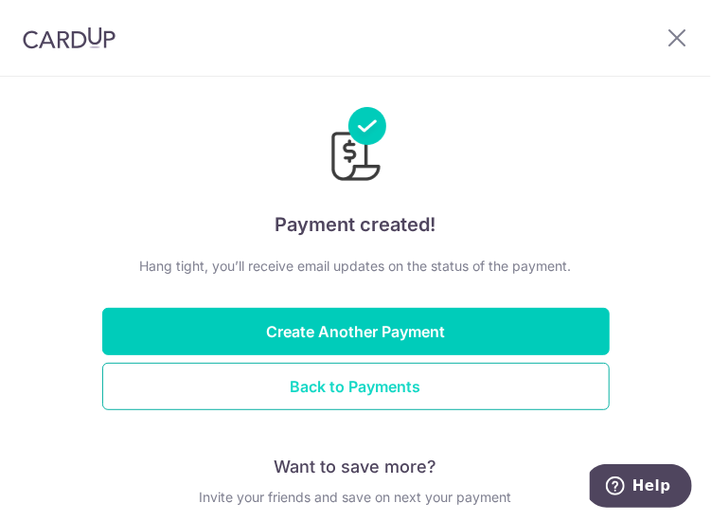
click at [313, 368] on button "Back to Payments" at bounding box center [356, 386] width 508 height 47
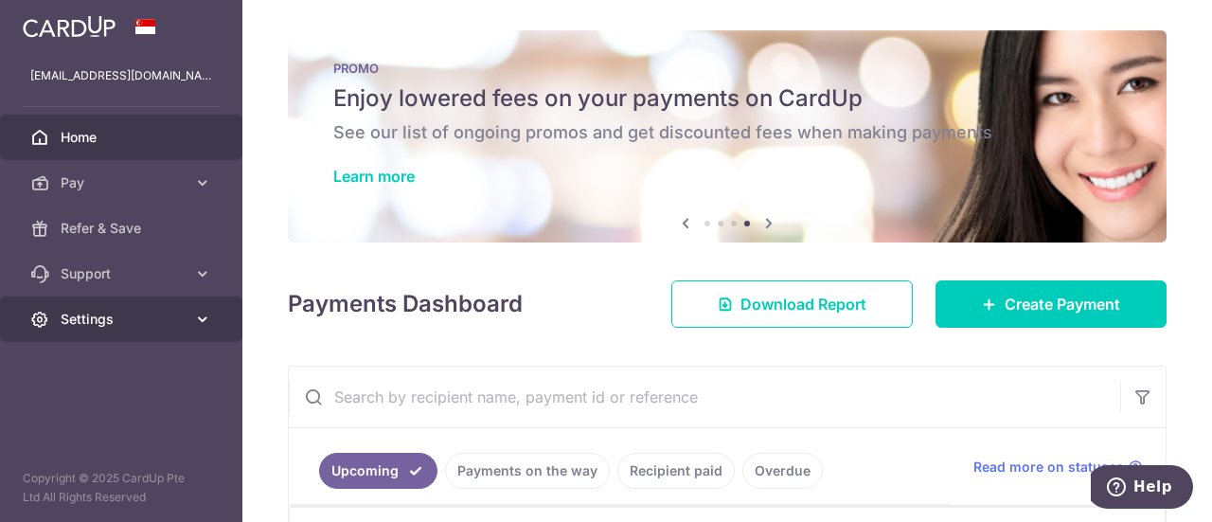
drag, startPoint x: 205, startPoint y: 317, endPoint x: 165, endPoint y: 302, distance: 42.6
click at [205, 317] on icon at bounding box center [202, 319] width 19 height 19
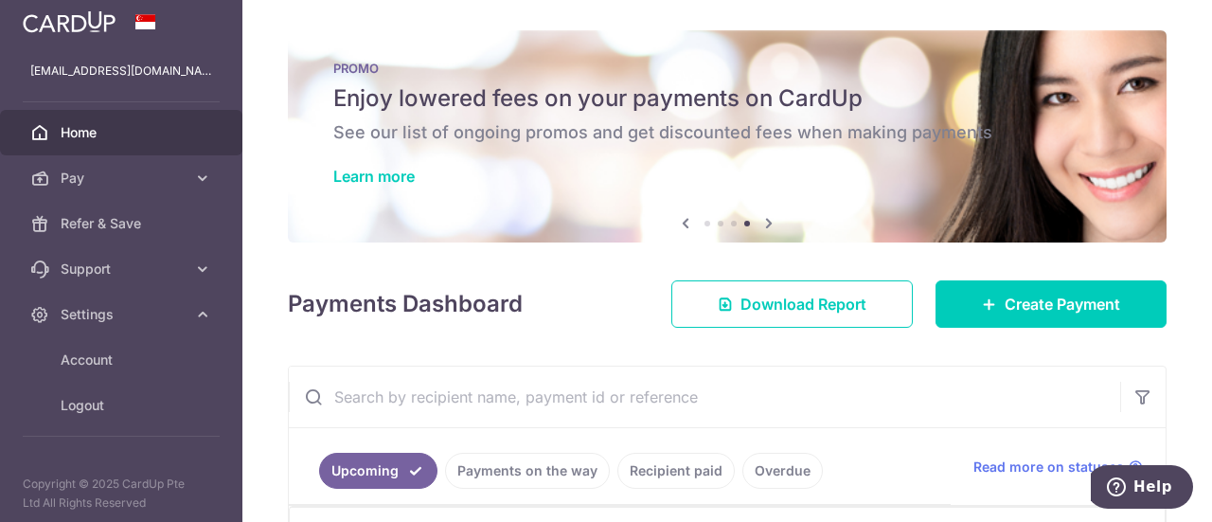
scroll to position [9, 0]
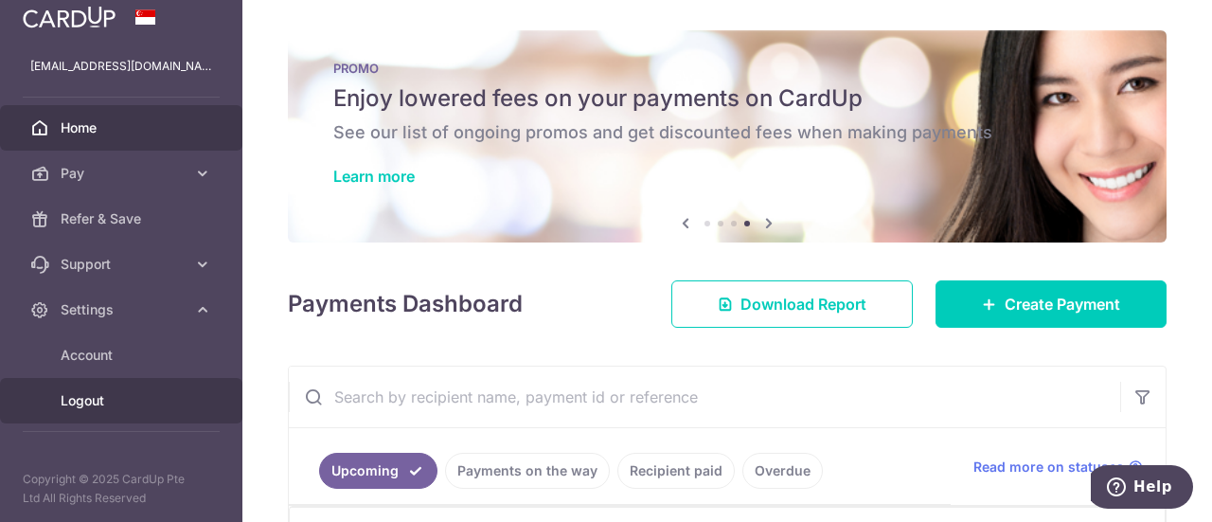
drag, startPoint x: 93, startPoint y: 402, endPoint x: 58, endPoint y: 418, distance: 38.2
click at [92, 402] on span "Logout" at bounding box center [123, 400] width 125 height 19
